Goal: Task Accomplishment & Management: Use online tool/utility

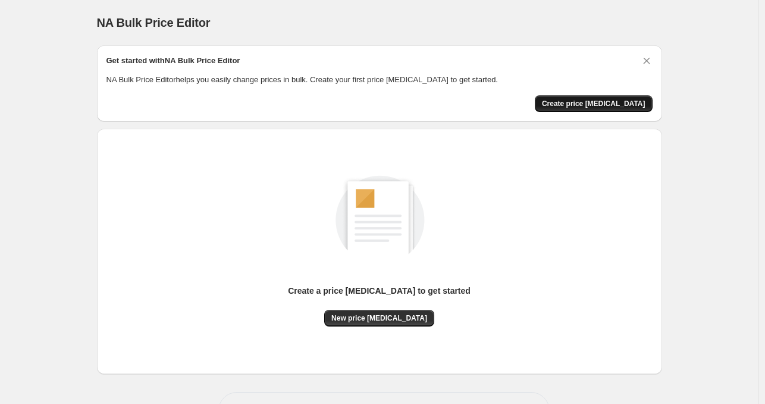
click at [593, 97] on button "Create price [MEDICAL_DATA]" at bounding box center [594, 103] width 118 height 17
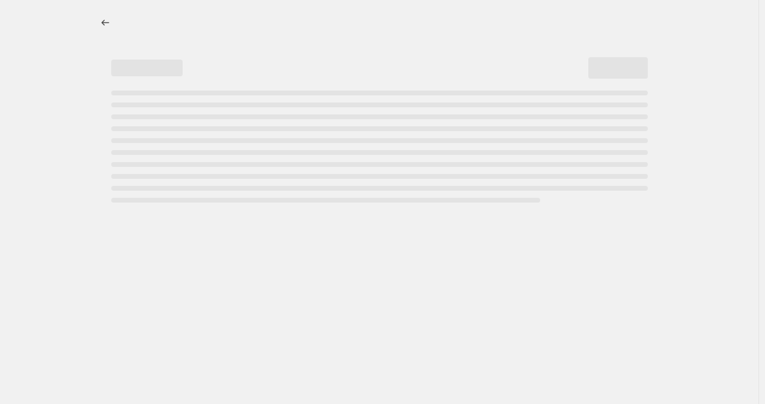
select select "percentage"
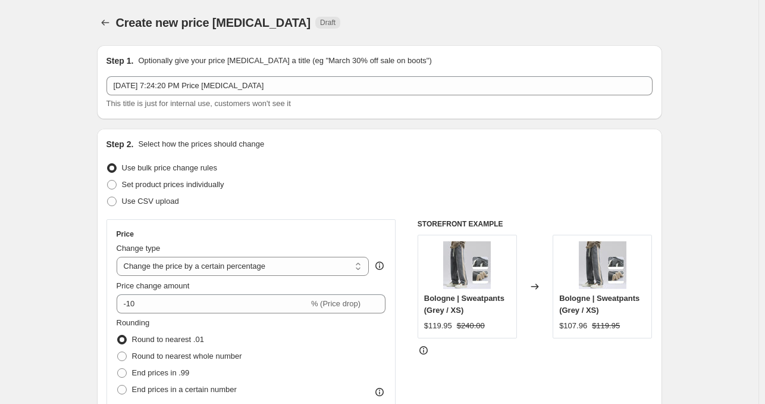
scroll to position [60, 0]
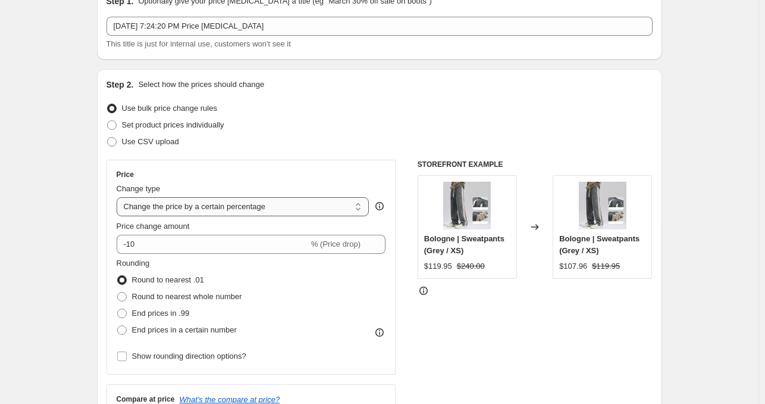
click at [183, 212] on select "Change the price to a certain amount Change the price by a certain amount Chang…" at bounding box center [243, 206] width 253 height 19
click at [186, 209] on select "Change the price to a certain amount Change the price by a certain amount Chang…" at bounding box center [243, 206] width 253 height 19
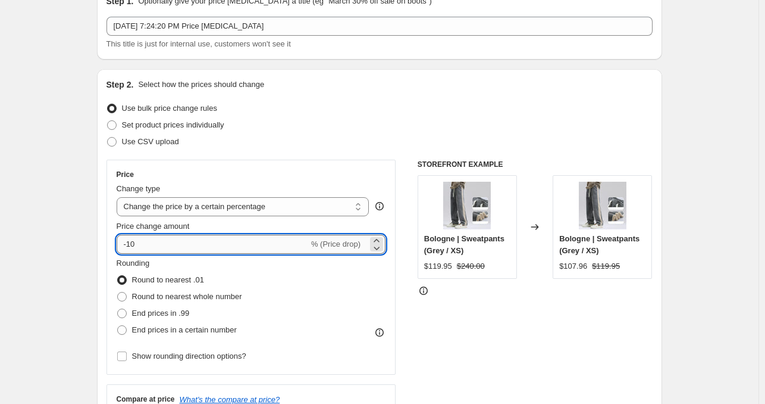
click at [164, 245] on input "-10" at bounding box center [213, 243] width 192 height 19
drag, startPoint x: 149, startPoint y: 246, endPoint x: 119, endPoint y: 247, distance: 29.8
click at [119, 247] on input "-10" at bounding box center [213, 243] width 192 height 19
type input "20"
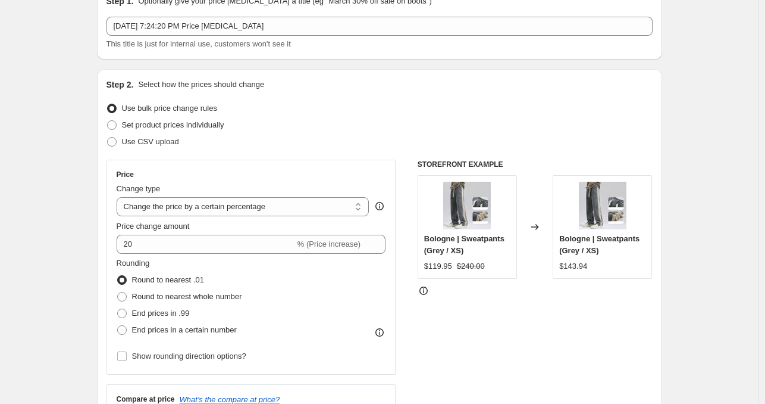
click at [424, 113] on div "Use bulk price change rules" at bounding box center [380, 108] width 546 height 17
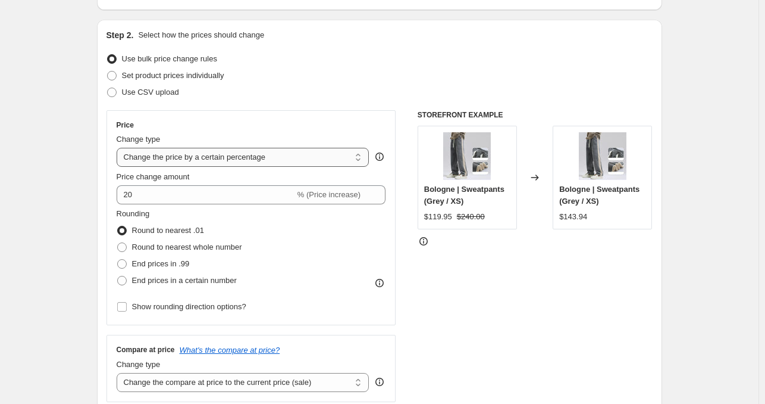
scroll to position [119, 0]
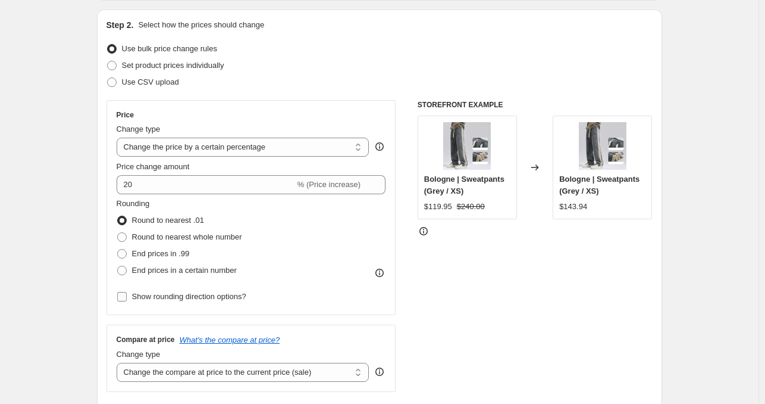
click at [126, 296] on input "Show rounding direction options?" at bounding box center [122, 297] width 10 height 10
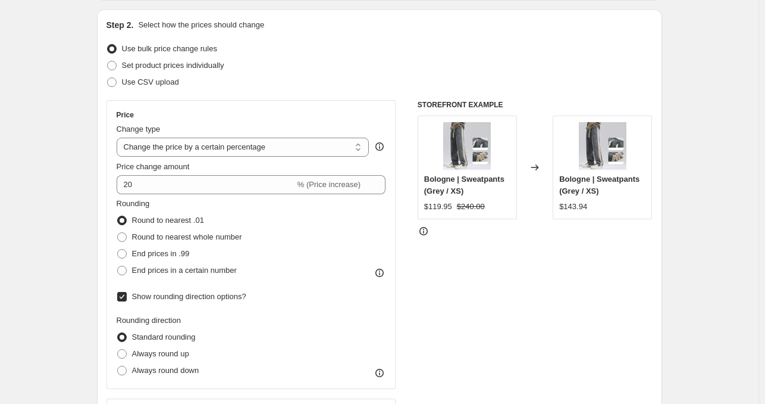
click at [126, 296] on input "Show rounding direction options?" at bounding box center [122, 297] width 10 height 10
checkbox input "false"
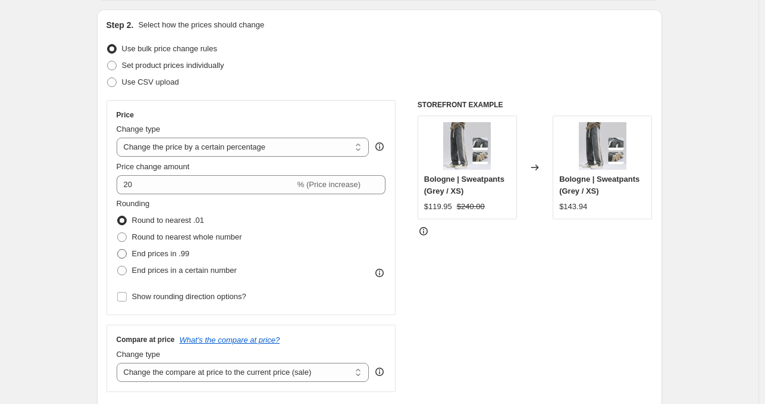
click at [127, 258] on span at bounding box center [122, 254] width 10 height 10
click at [118, 249] on input "End prices in .99" at bounding box center [117, 249] width 1 height 1
radio input "true"
click at [130, 270] on label "End prices in a certain number" at bounding box center [177, 270] width 120 height 17
click at [118, 266] on input "End prices in a certain number" at bounding box center [117, 265] width 1 height 1
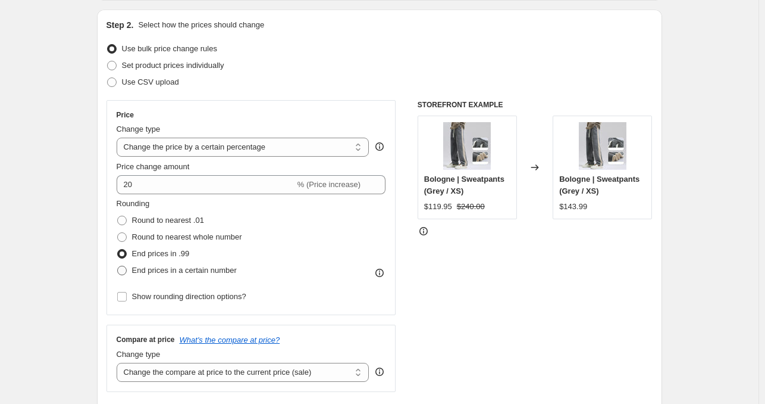
radio input "true"
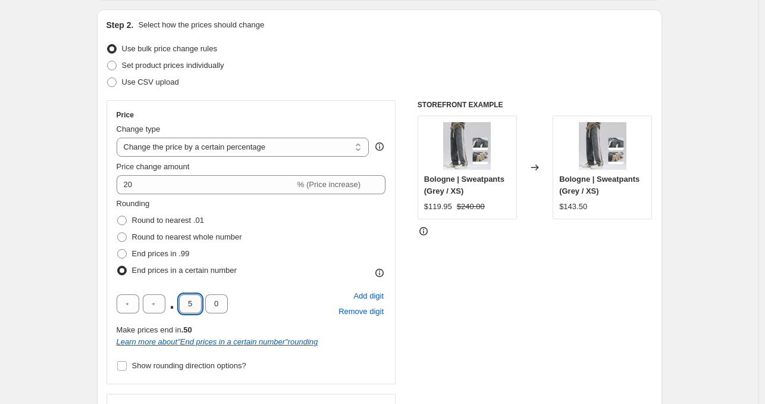
click at [198, 306] on input "5" at bounding box center [190, 303] width 23 height 19
type input "9"
type input "5"
click at [545, 338] on div "STOREFRONT EXAMPLE Bologne | Sweatpants (Grey / XS) $119.95 $240.00 Changed to …" at bounding box center [535, 280] width 235 height 361
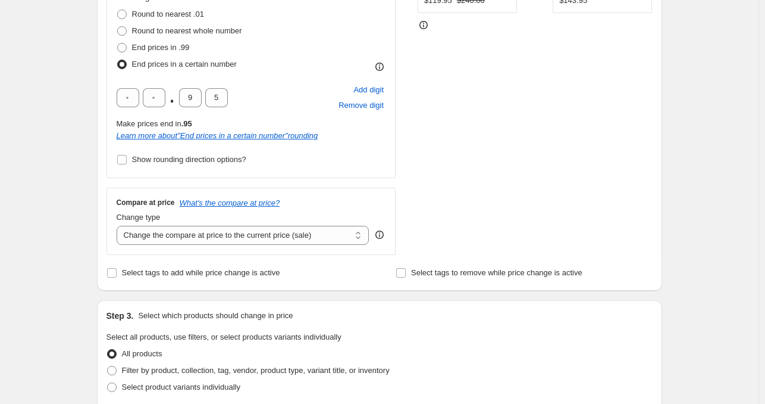
scroll to position [357, 0]
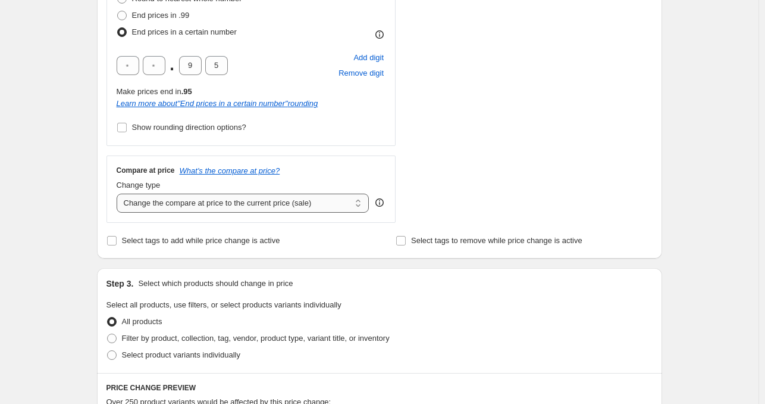
click at [189, 199] on select "Change the compare at price to the current price (sale) Change the compare at p…" at bounding box center [243, 202] width 253 height 19
select select "percentage"
click at [119, 193] on select "Change the compare at price to the current price (sale) Change the compare at p…" at bounding box center [243, 202] width 253 height 19
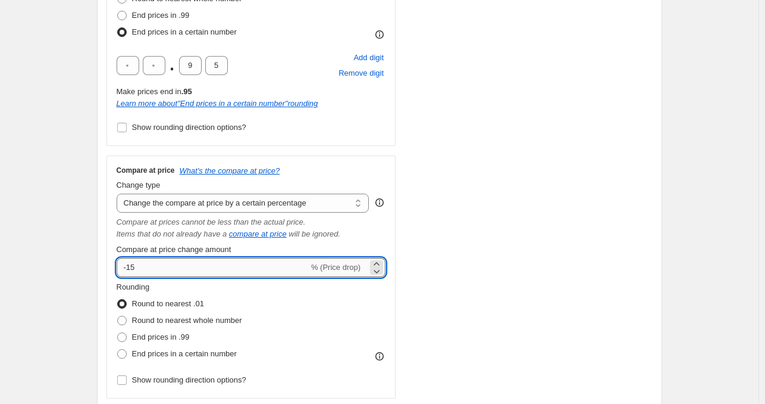
click at [157, 262] on input "-15" at bounding box center [213, 267] width 192 height 19
type input "-1"
type input "20"
click at [612, 240] on div "STOREFRONT EXAMPLE Bologne | Sweatpants (Grey / XS) $119.95 $240.00 Changed to …" at bounding box center [535, 130] width 235 height 536
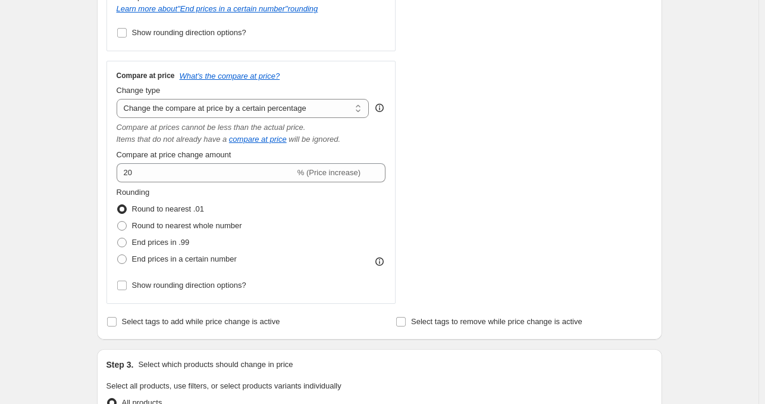
scroll to position [476, 0]
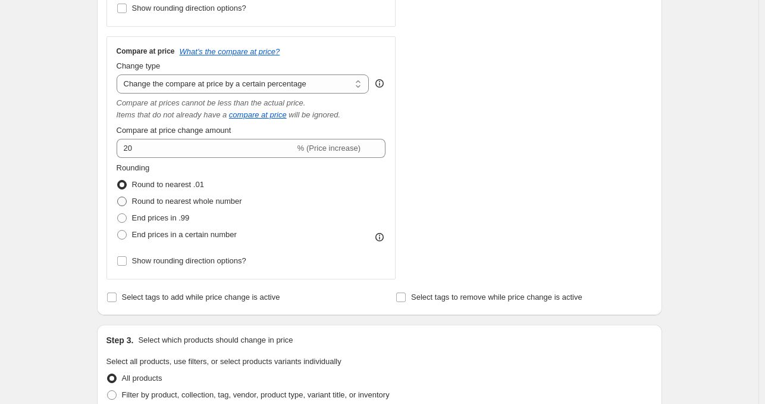
click at [126, 201] on span at bounding box center [122, 201] width 10 height 10
click at [118, 197] on input "Round to nearest whole number" at bounding box center [117, 196] width 1 height 1
radio input "true"
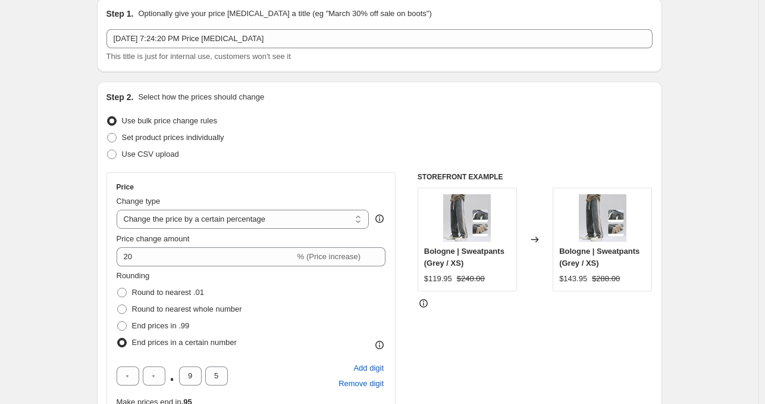
scroll to position [0, 0]
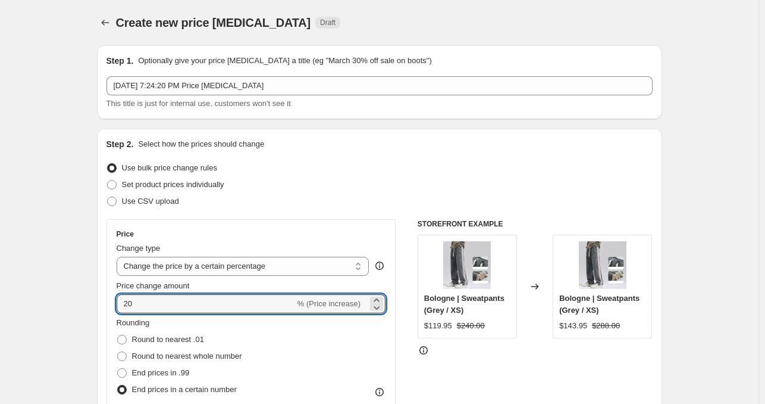
drag, startPoint x: 135, startPoint y: 307, endPoint x: 238, endPoint y: 321, distance: 104.6
click at [134, 307] on input "20" at bounding box center [206, 303] width 179 height 19
type input "40"
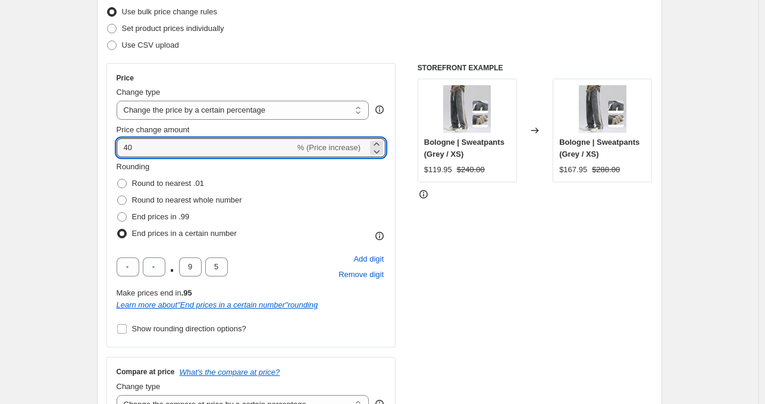
scroll to position [179, 0]
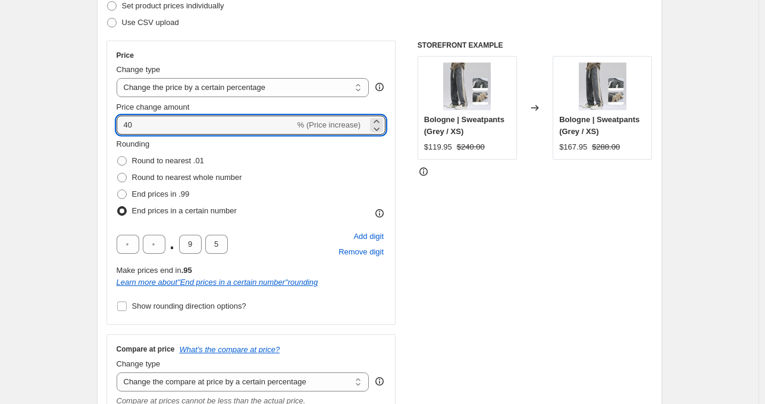
click at [109, 112] on div "Price Change type Change the price to a certain amount Change the price by a ce…" at bounding box center [252, 182] width 290 height 284
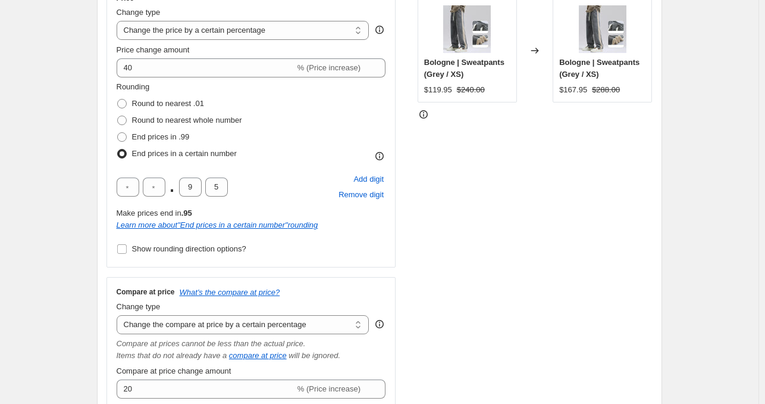
scroll to position [357, 0]
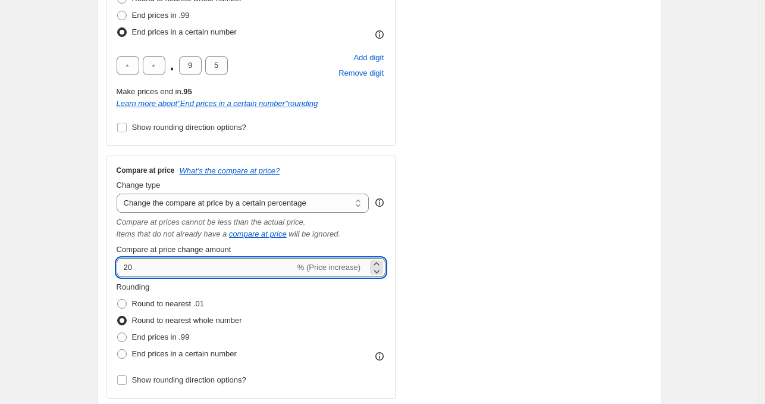
click at [133, 268] on input "20" at bounding box center [206, 267] width 179 height 19
type input "40"
click at [99, 108] on div "Step 2. Select how the prices should change Use bulk price change rules Set pro…" at bounding box center [379, 102] width 565 height 662
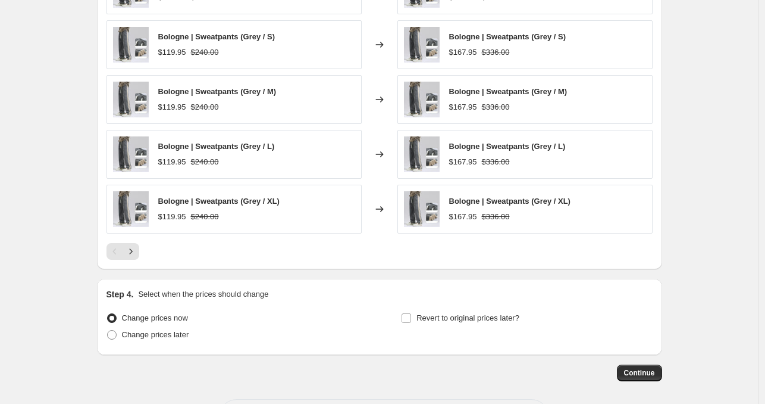
scroll to position [1030, 0]
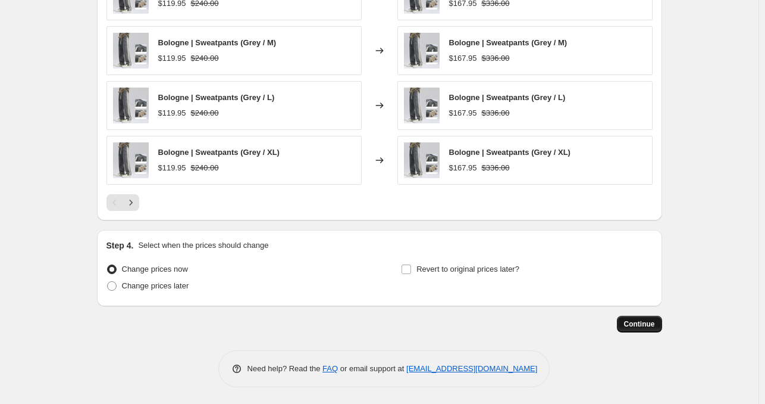
click at [643, 328] on button "Continue" at bounding box center [639, 323] width 45 height 17
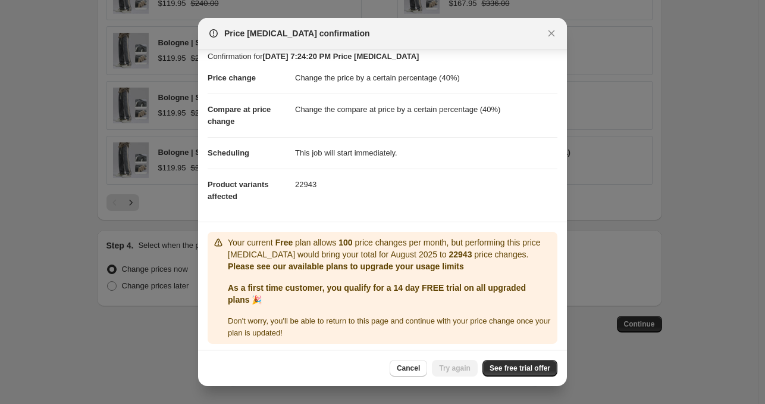
scroll to position [11, 0]
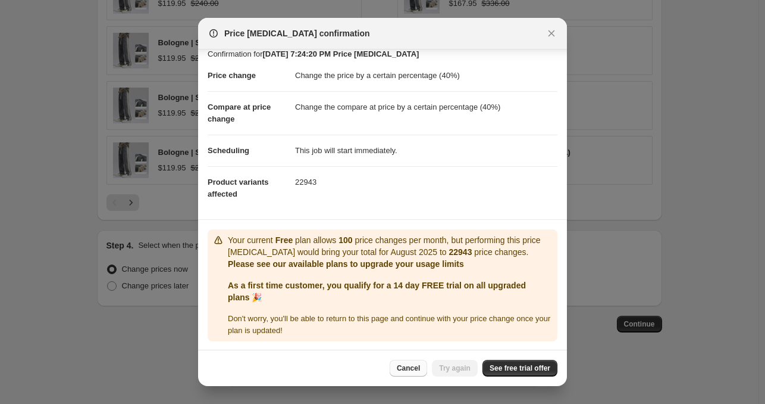
click at [418, 365] on span "Cancel" at bounding box center [408, 368] width 23 height 10
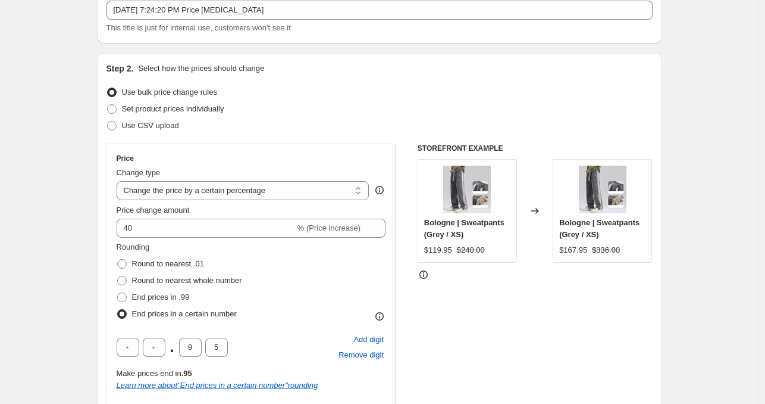
scroll to position [0, 0]
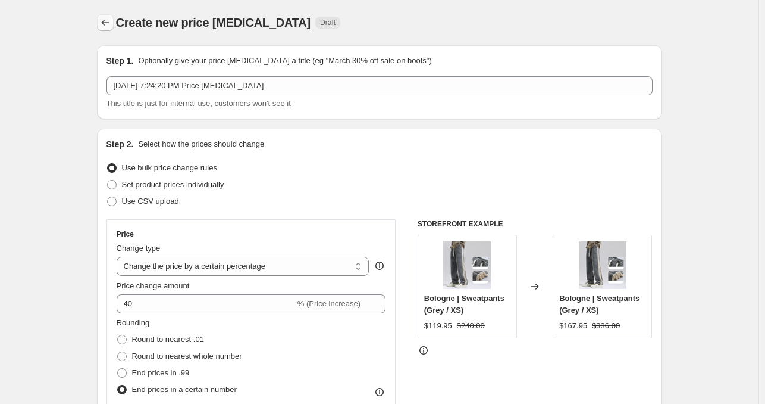
click at [105, 20] on icon "Price change jobs" at bounding box center [105, 23] width 12 height 12
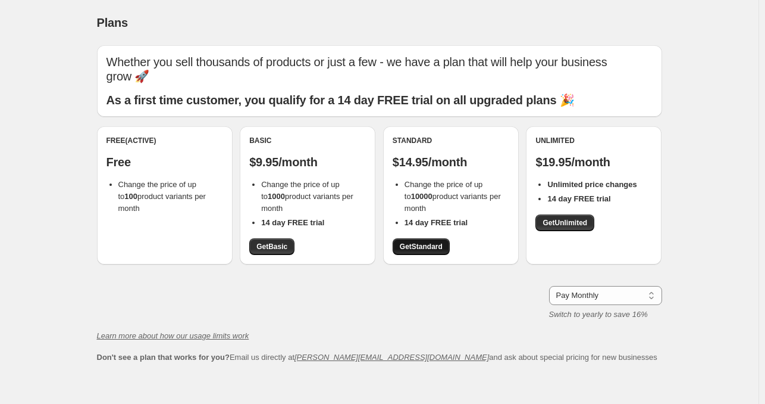
click at [430, 247] on span "Get Standard" at bounding box center [421, 247] width 43 height 10
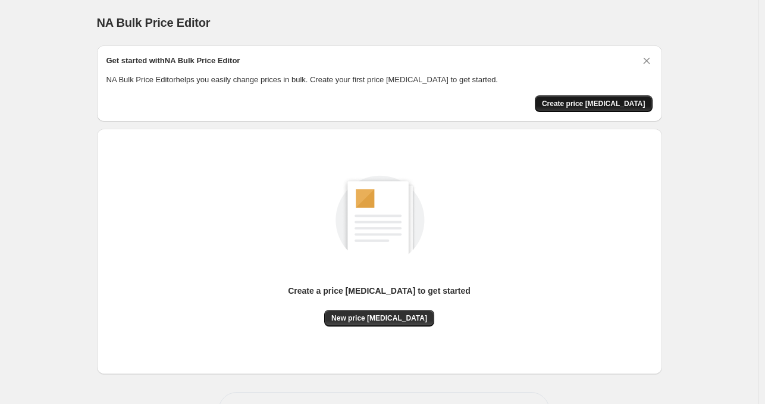
click at [603, 107] on span "Create price change job" at bounding box center [594, 104] width 104 height 10
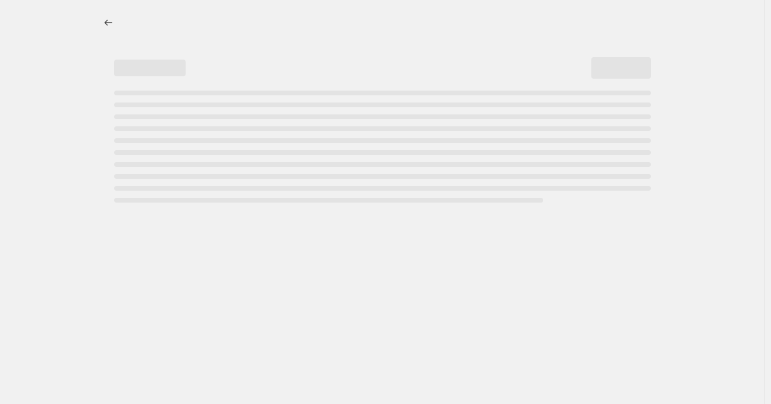
select select "percentage"
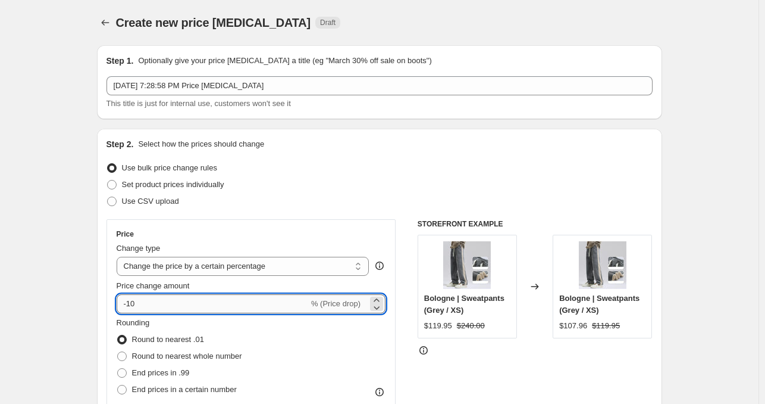
click at [136, 308] on input "-10" at bounding box center [213, 303] width 192 height 19
click at [135, 308] on input "-10" at bounding box center [213, 303] width 192 height 19
click at [134, 308] on input "-10" at bounding box center [213, 303] width 192 height 19
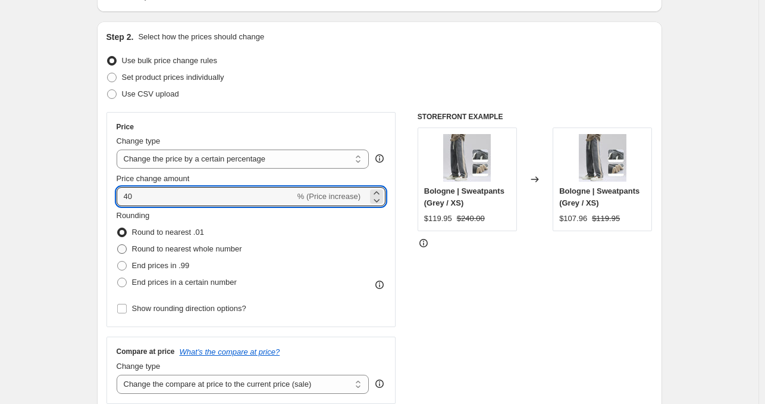
scroll to position [119, 0]
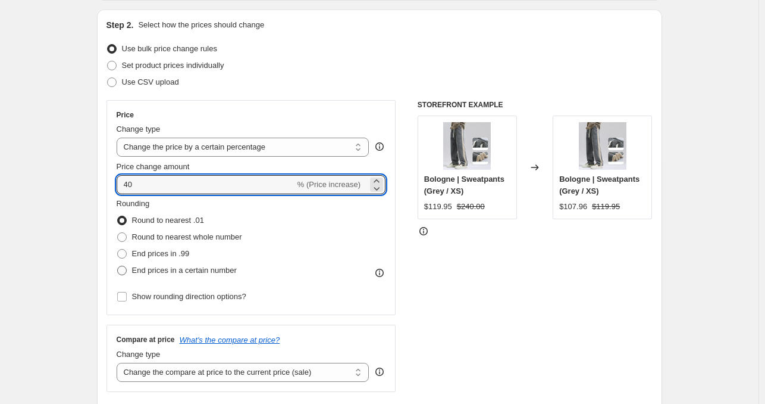
type input "40"
drag, startPoint x: 121, startPoint y: 272, endPoint x: 129, endPoint y: 276, distance: 8.0
click at [121, 272] on span at bounding box center [122, 270] width 10 height 10
click at [118, 266] on input "End prices in a certain number" at bounding box center [117, 265] width 1 height 1
radio input "true"
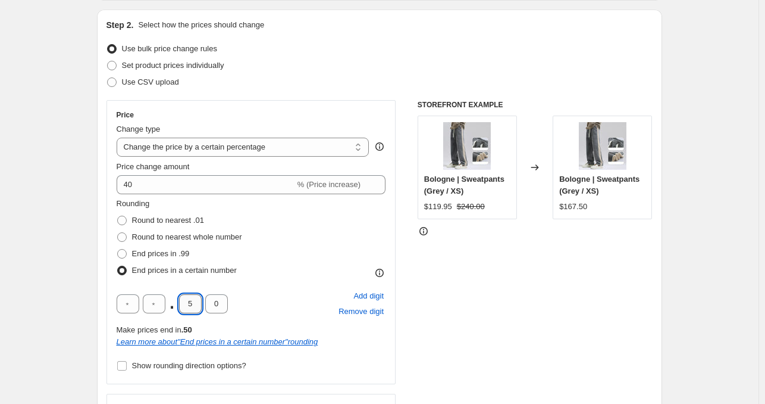
click at [186, 307] on input "5" at bounding box center [190, 303] width 23 height 19
click at [197, 307] on input "5" at bounding box center [190, 303] width 23 height 19
type input "9"
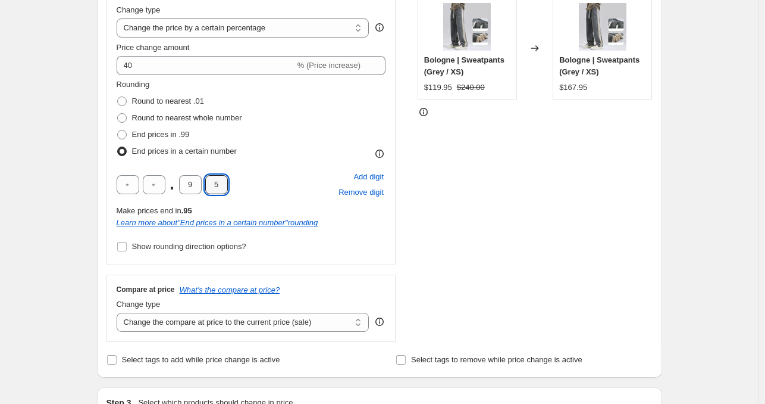
scroll to position [357, 0]
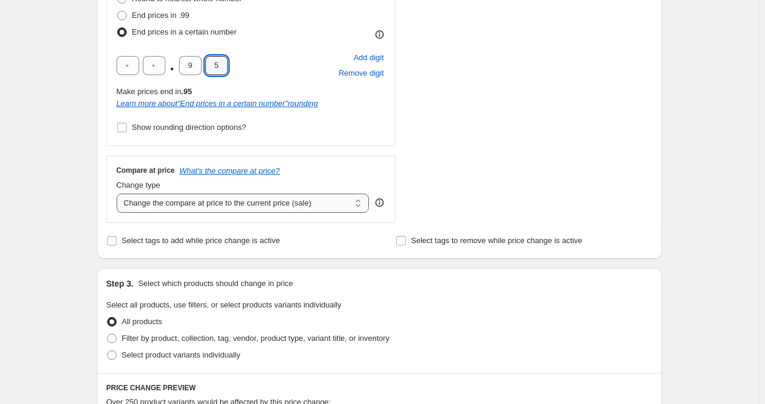
type input "5"
click at [236, 204] on select "Change the compare at price to the current price (sale) Change the compare at p…" at bounding box center [243, 202] width 253 height 19
select select "percentage"
click at [119, 193] on select "Change the compare at price to the current price (sale) Change the compare at p…" at bounding box center [243, 202] width 253 height 19
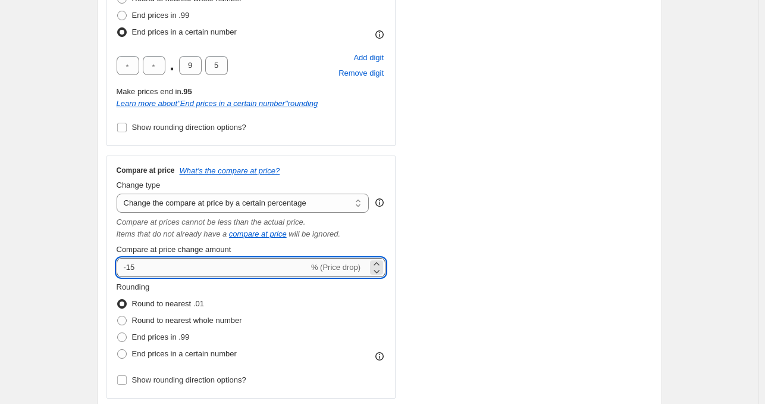
click at [158, 267] on input "-15" at bounding box center [213, 267] width 192 height 19
type input "-1"
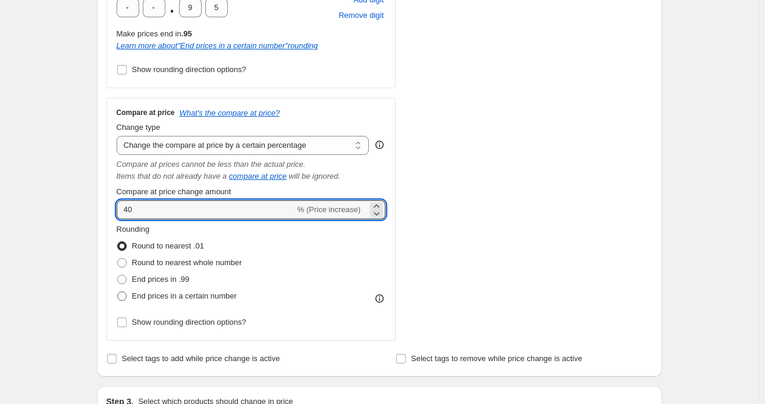
scroll to position [417, 0]
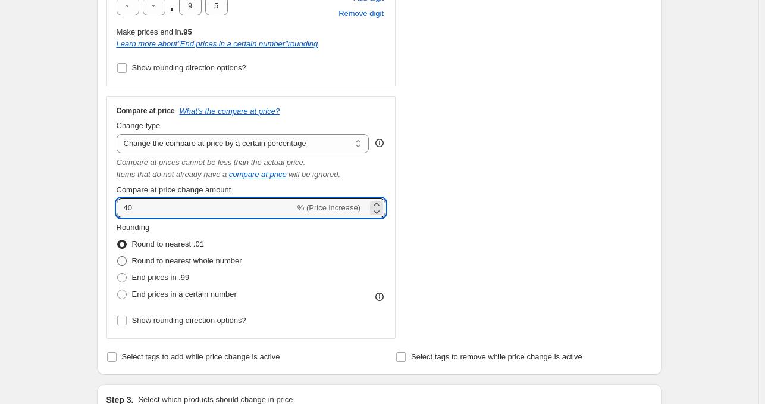
type input "40"
click at [121, 264] on span at bounding box center [122, 261] width 10 height 10
click at [118, 257] on input "Round to nearest whole number" at bounding box center [117, 256] width 1 height 1
radio input "true"
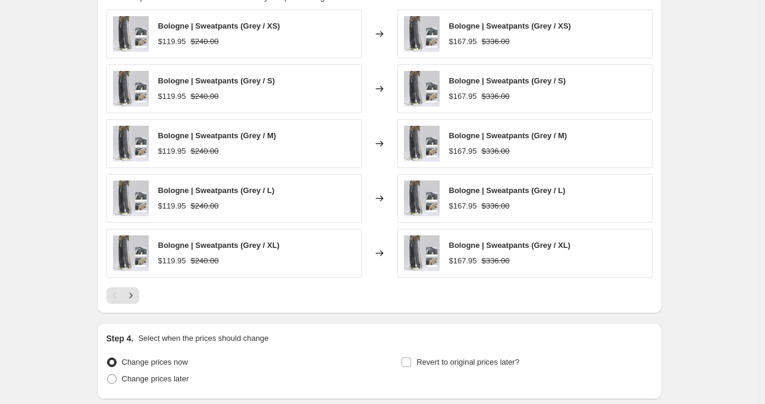
scroll to position [1030, 0]
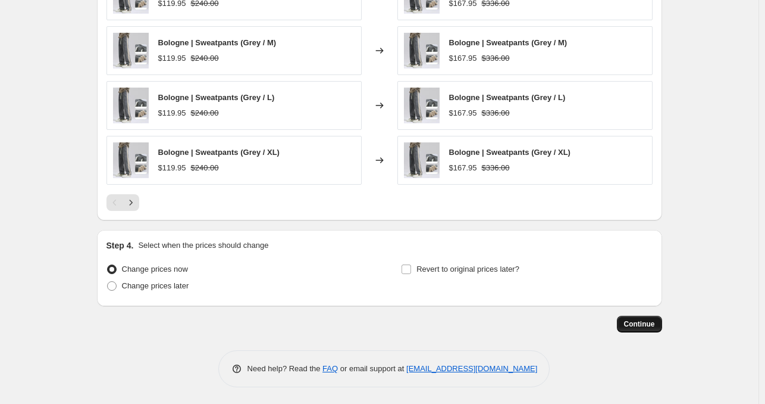
click at [634, 319] on span "Continue" at bounding box center [639, 324] width 31 height 10
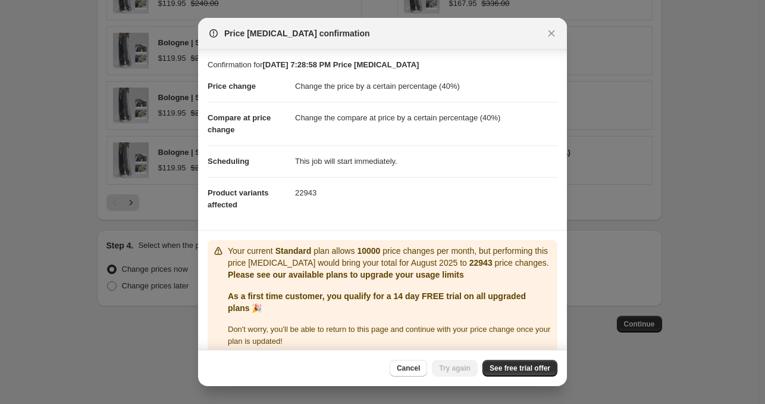
scroll to position [11, 0]
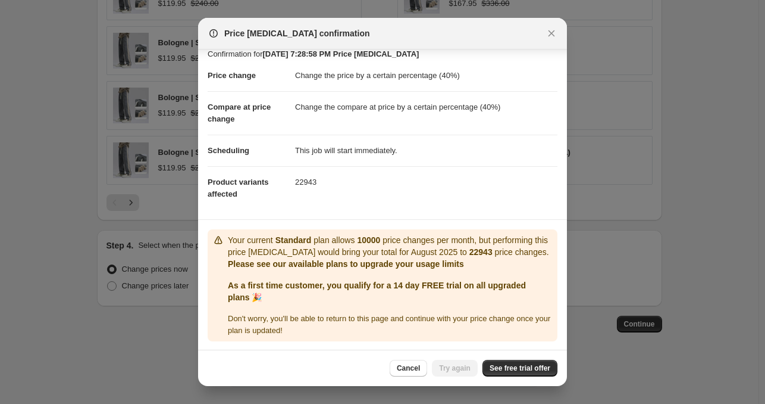
click at [446, 370] on div "Cancel Try again See free trial offer" at bounding box center [474, 367] width 168 height 17
click at [420, 371] on span "Cancel" at bounding box center [408, 368] width 23 height 10
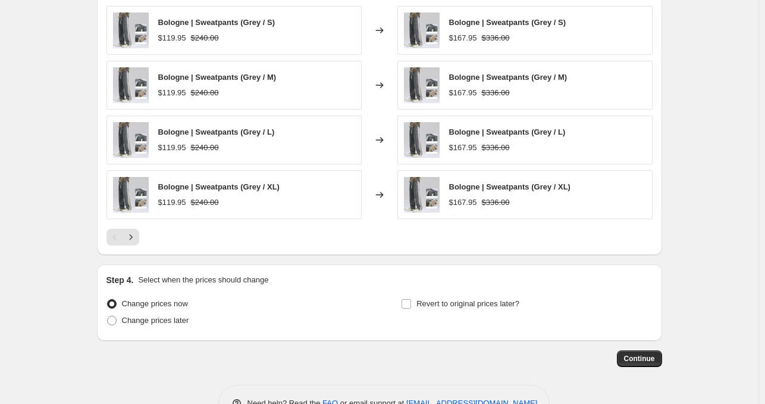
scroll to position [1030, 0]
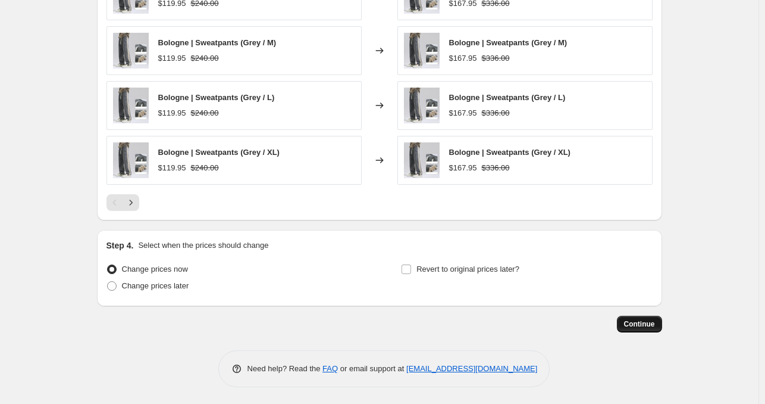
click at [654, 320] on span "Continue" at bounding box center [639, 324] width 31 height 10
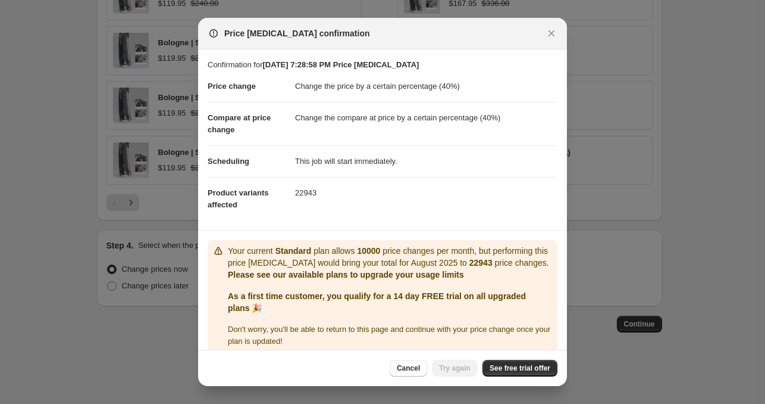
click at [420, 368] on span "Cancel" at bounding box center [408, 368] width 23 height 10
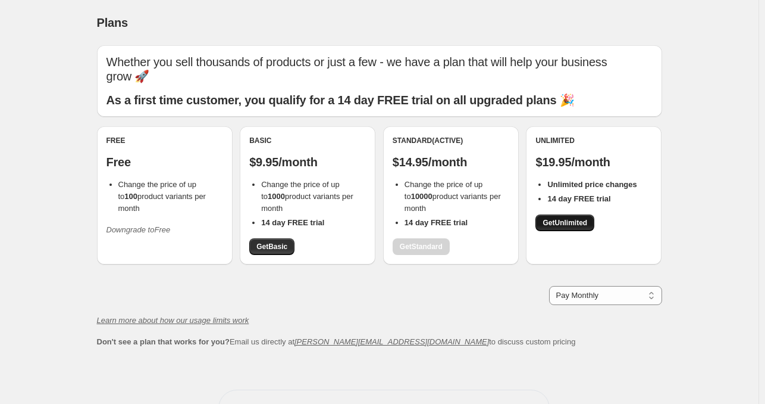
click at [586, 224] on span "Get Unlimited" at bounding box center [565, 223] width 45 height 10
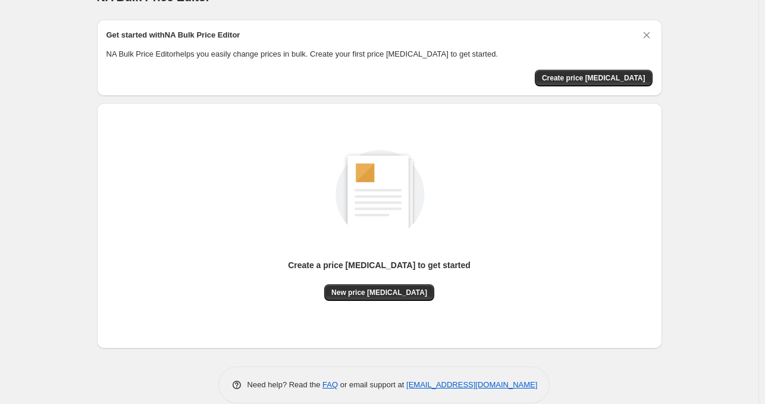
scroll to position [42, 0]
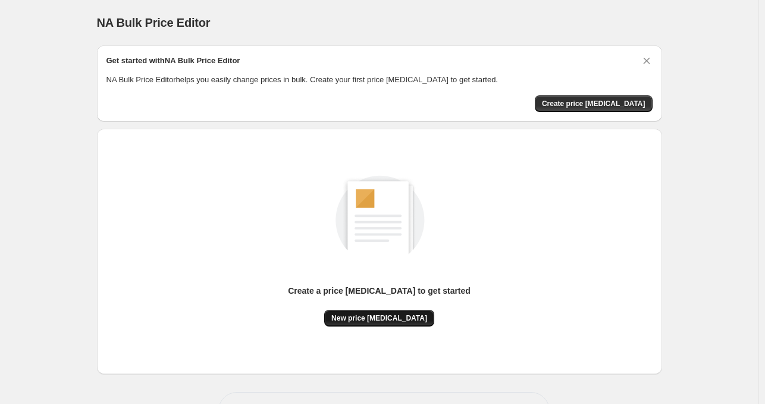
click at [395, 317] on span "New price [MEDICAL_DATA]" at bounding box center [380, 318] width 96 height 10
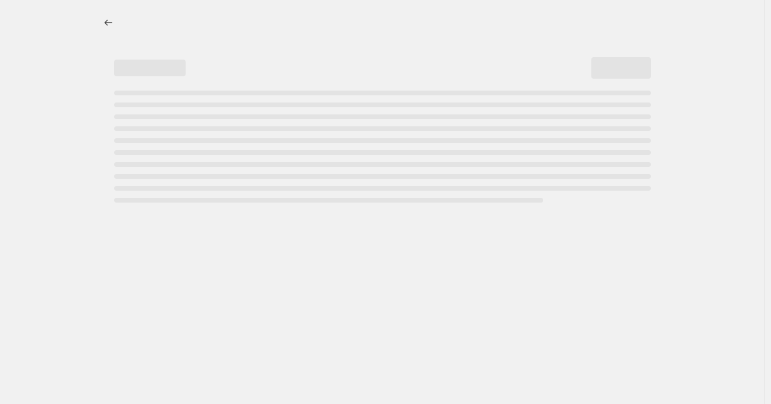
select select "percentage"
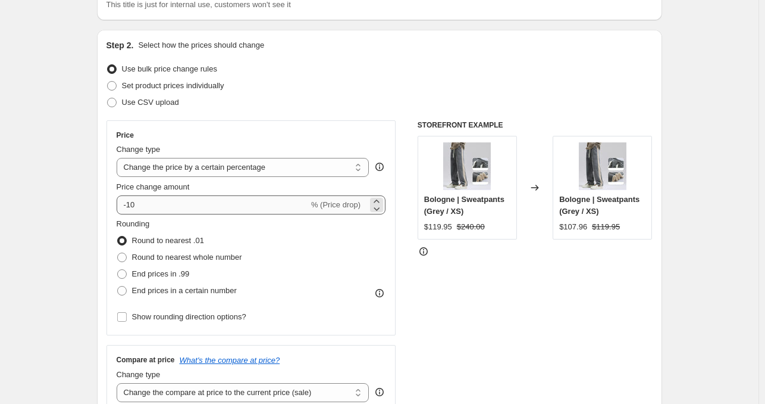
scroll to position [119, 0]
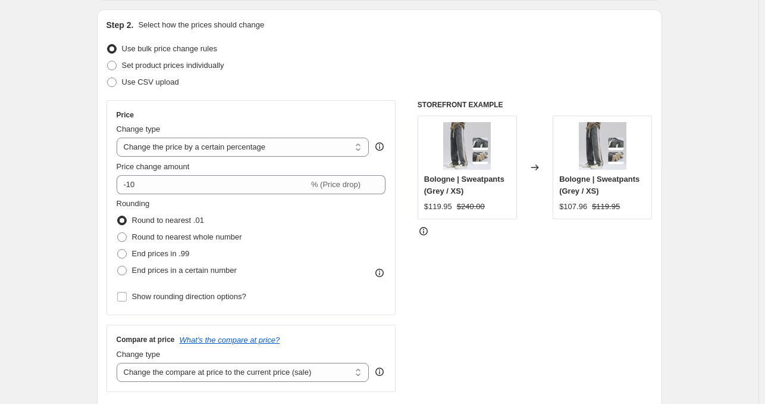
click at [175, 171] on label "Price change amount" at bounding box center [153, 167] width 73 height 12
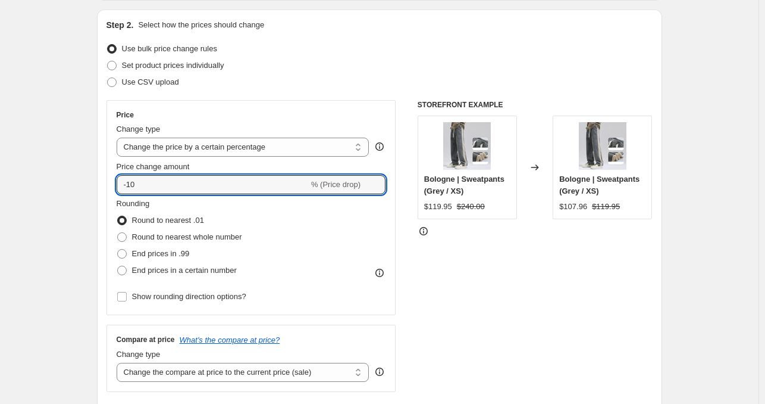
click at [175, 175] on input "-10" at bounding box center [213, 184] width 192 height 19
type input "-1"
type input "40"
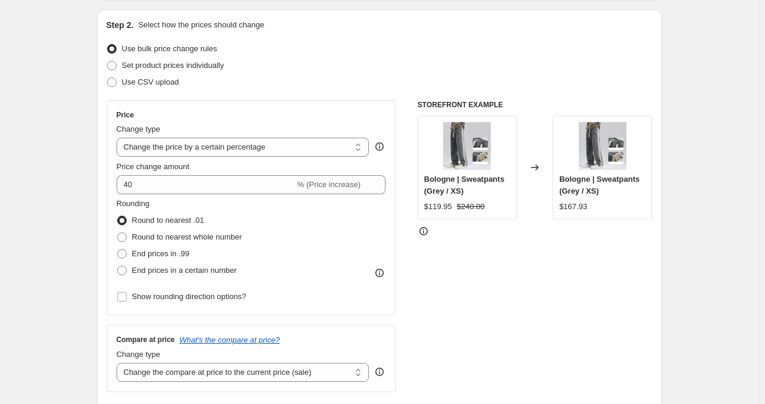
click at [107, 76] on div "Step 2. Select how the prices should change Use bulk price change rules Set pro…" at bounding box center [379, 219] width 565 height 418
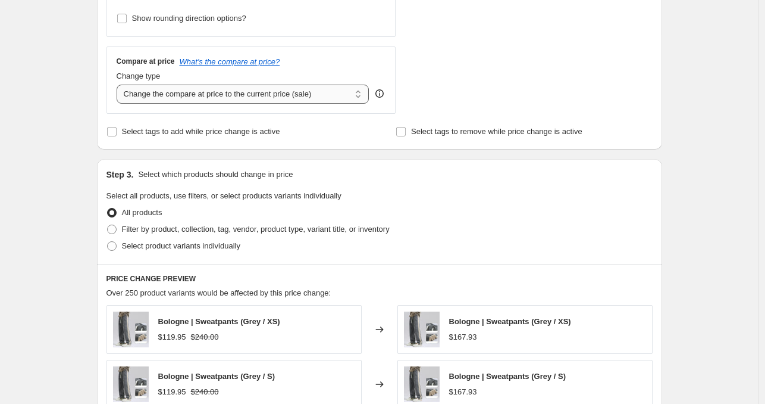
scroll to position [357, 0]
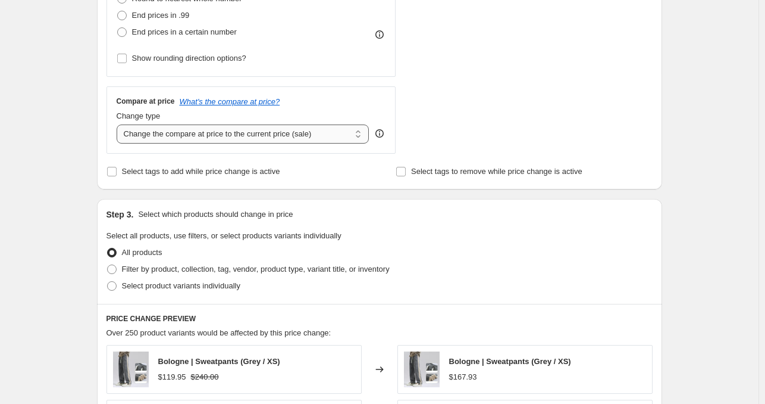
click at [212, 132] on select "Change the compare at price to the current price (sale) Change the compare at p…" at bounding box center [243, 133] width 253 height 19
select select "percentage"
click at [119, 124] on select "Change the compare at price to the current price (sale) Change the compare at p…" at bounding box center [243, 133] width 253 height 19
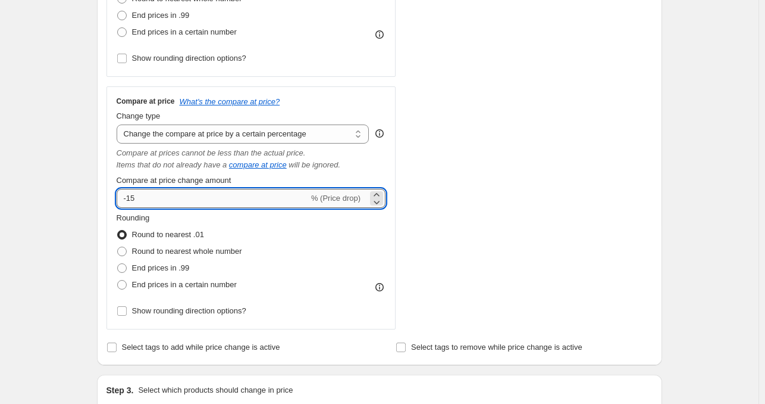
click at [146, 193] on input "-15" at bounding box center [213, 198] width 192 height 19
type input "-1"
type input "40"
click at [69, 99] on div "Create new price [MEDICAL_DATA]. This page is ready Create new price [MEDICAL_D…" at bounding box center [379, 325] width 759 height 1365
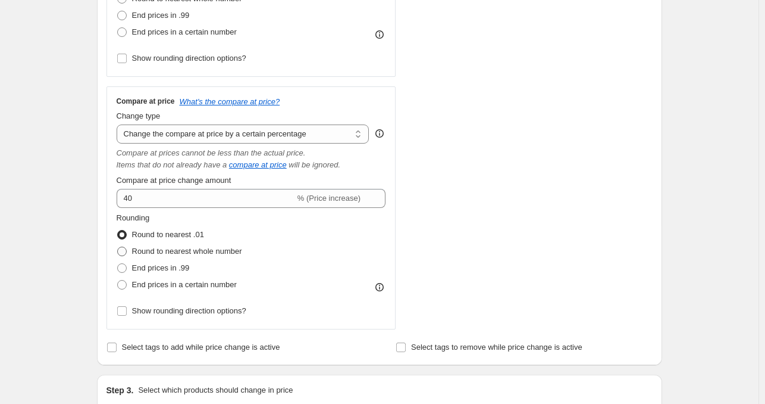
click at [119, 247] on span at bounding box center [122, 251] width 10 height 10
click at [118, 247] on input "Round to nearest whole number" at bounding box center [117, 246] width 1 height 1
radio input "true"
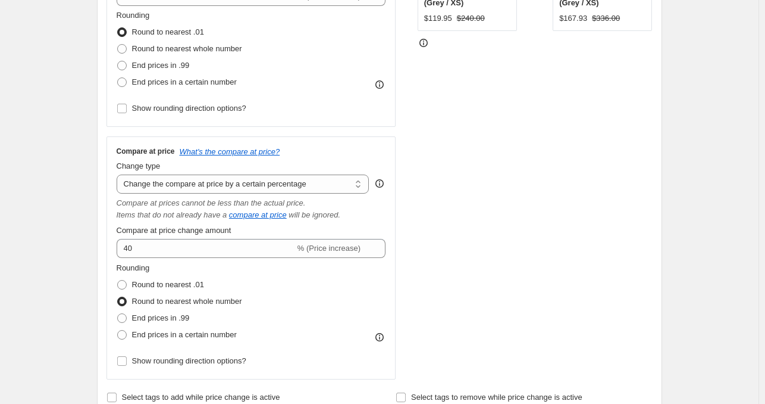
scroll to position [298, 0]
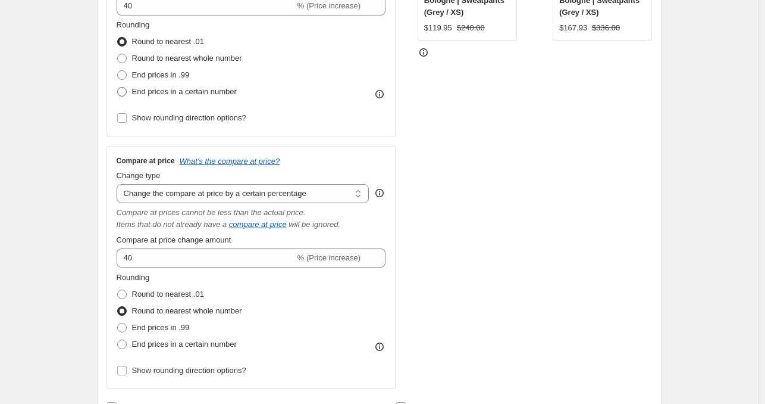
click at [123, 90] on span at bounding box center [122, 92] width 10 height 10
click at [118, 87] on input "End prices in a certain number" at bounding box center [117, 87] width 1 height 1
radio input "true"
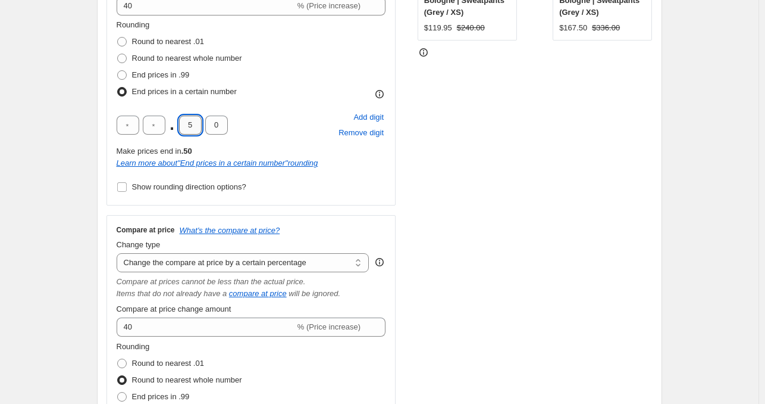
click at [192, 126] on input "5" at bounding box center [190, 124] width 23 height 19
type input "9"
type input "5"
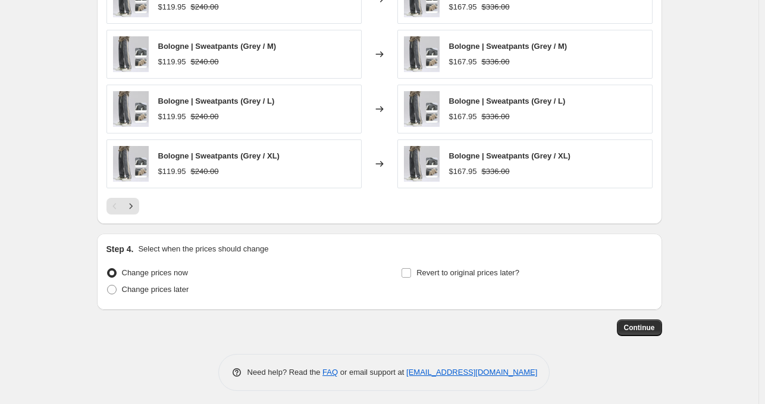
scroll to position [1030, 0]
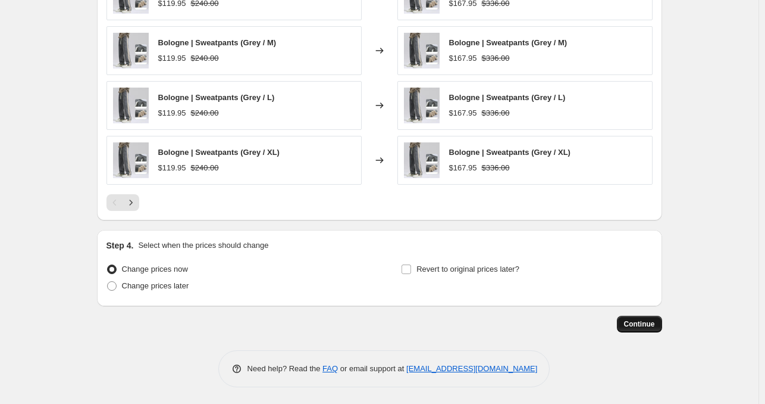
click at [650, 323] on span "Continue" at bounding box center [639, 324] width 31 height 10
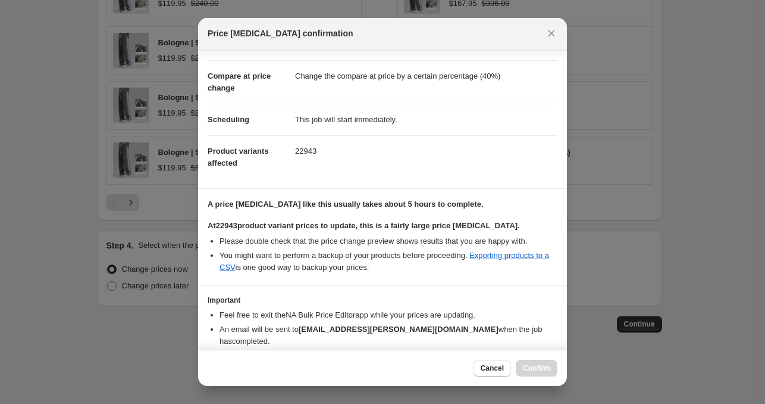
scroll to position [88, 0]
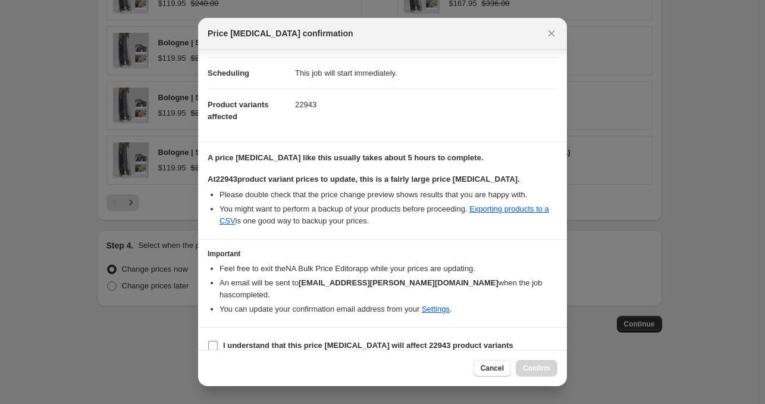
click at [214, 340] on input "I understand that this price [MEDICAL_DATA] will affect 22943 product variants" at bounding box center [213, 345] width 10 height 10
checkbox input "true"
click at [535, 365] on span "Confirm" at bounding box center [536, 368] width 27 height 10
